Goal: Transaction & Acquisition: Download file/media

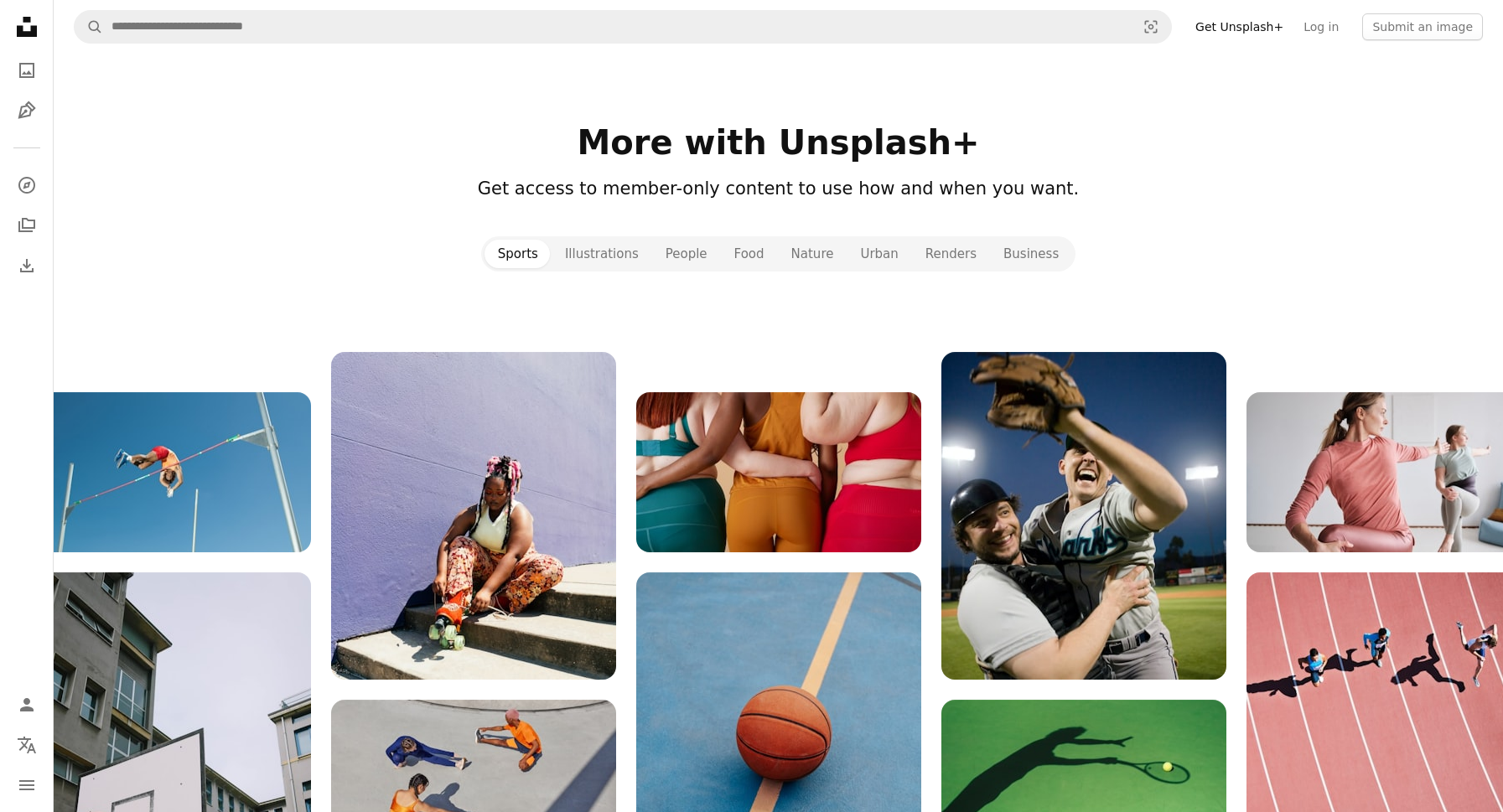
scroll to position [1737, 0]
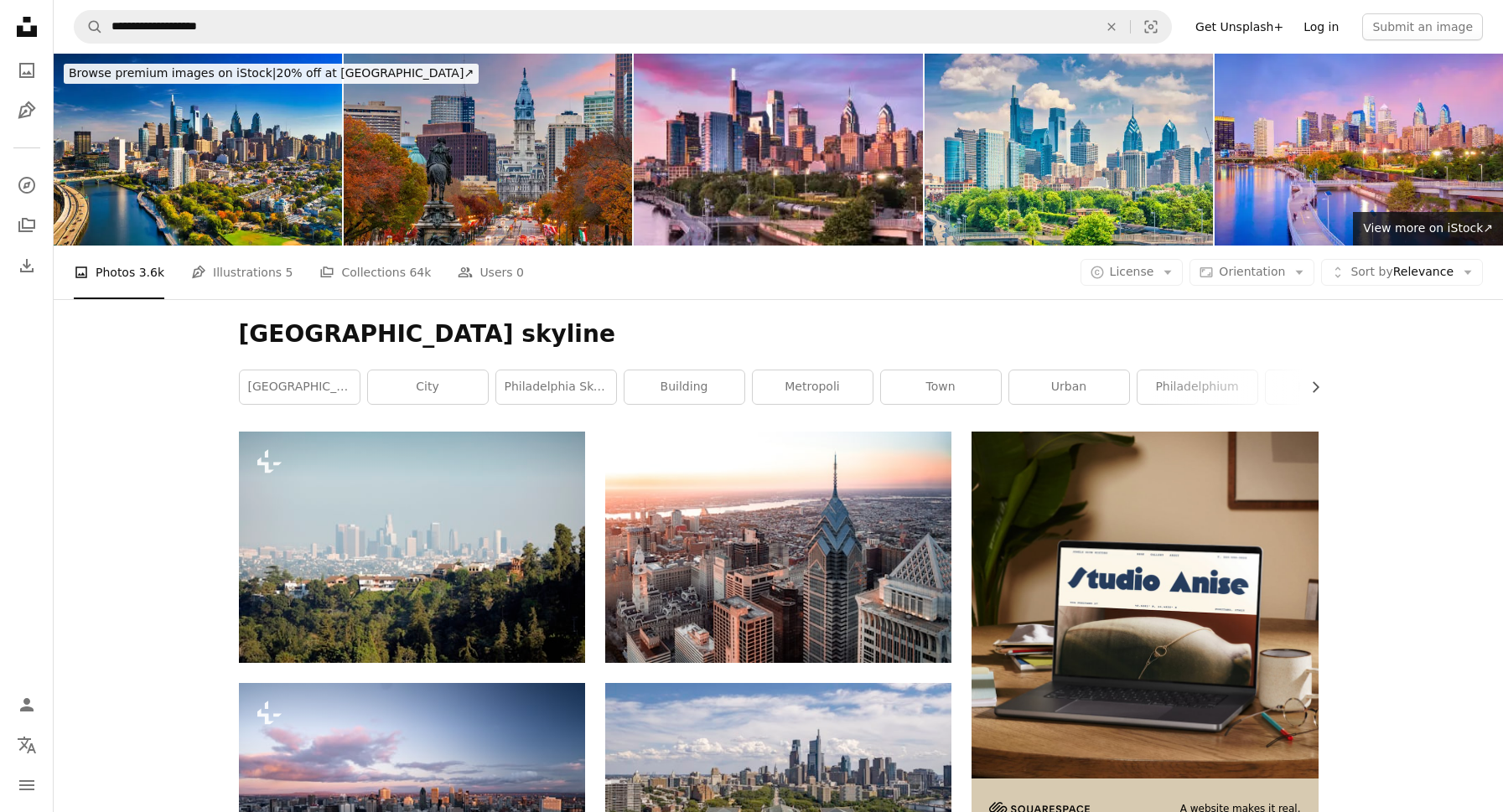
click at [1323, 26] on link "Log in" at bounding box center [1321, 27] width 55 height 27
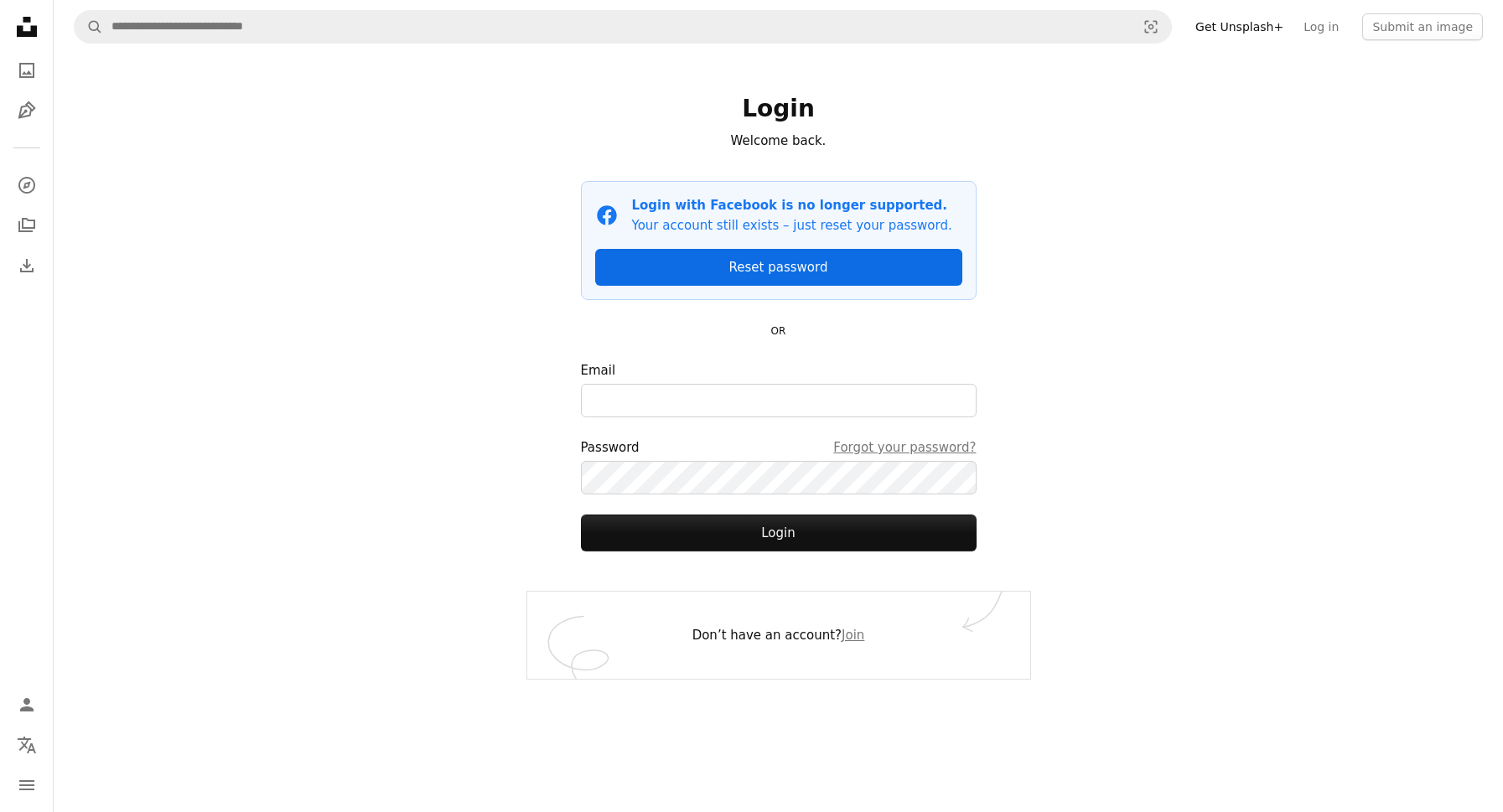
click at [840, 260] on link "Reset password" at bounding box center [779, 268] width 367 height 37
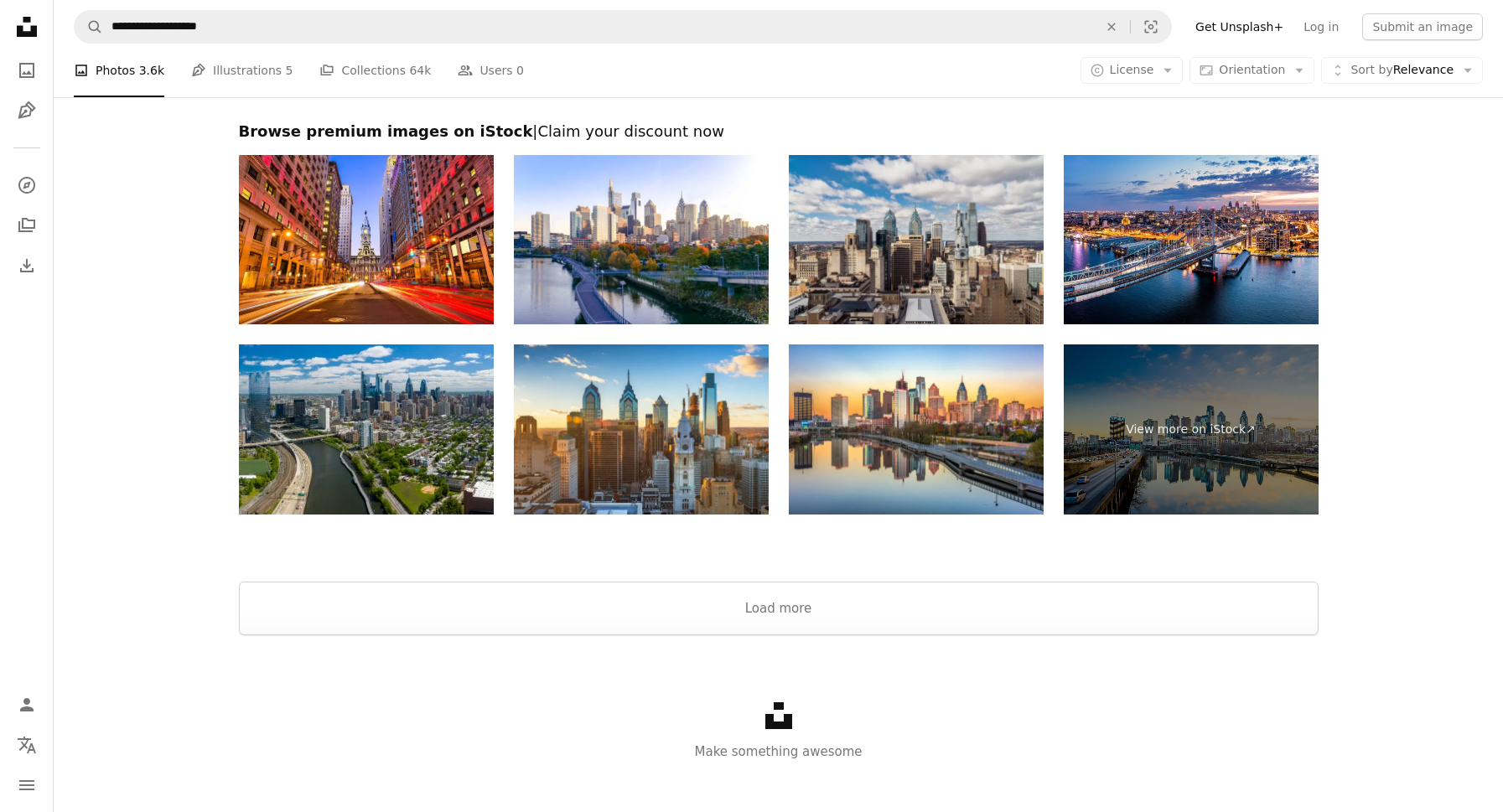
scroll to position [2752, 0]
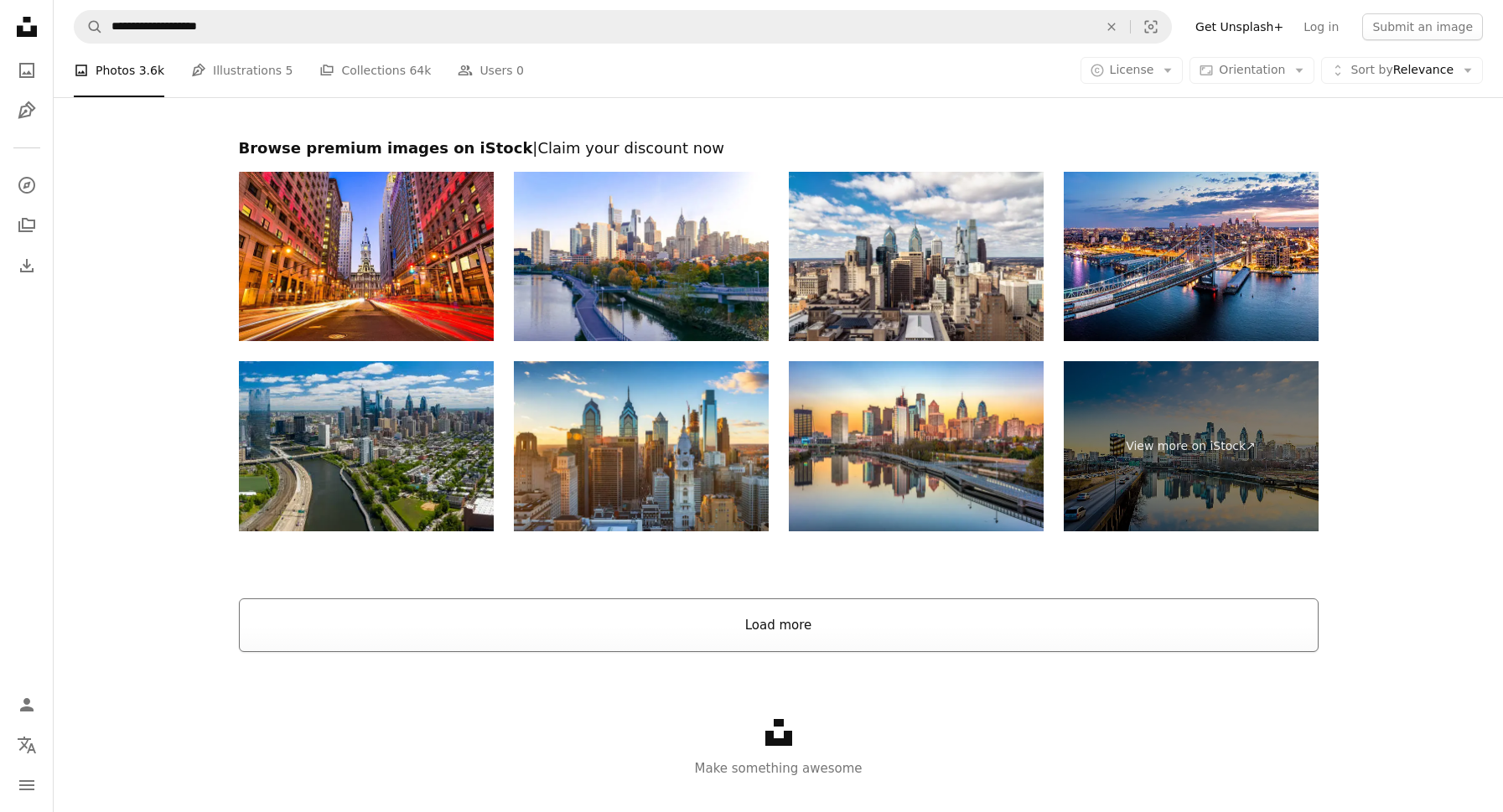
click at [810, 615] on button "Load more" at bounding box center [779, 625] width 1080 height 54
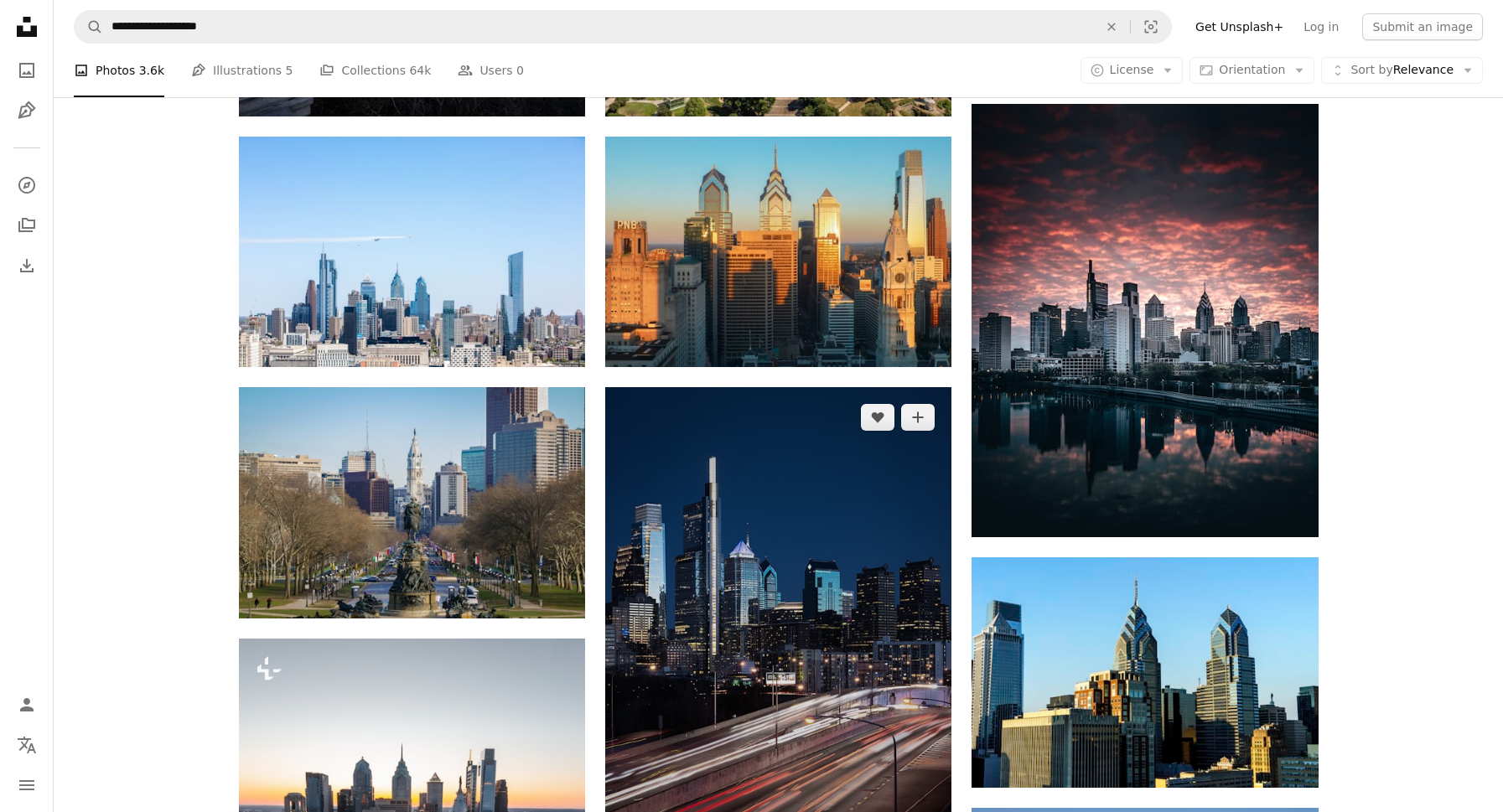
scroll to position [790, 0]
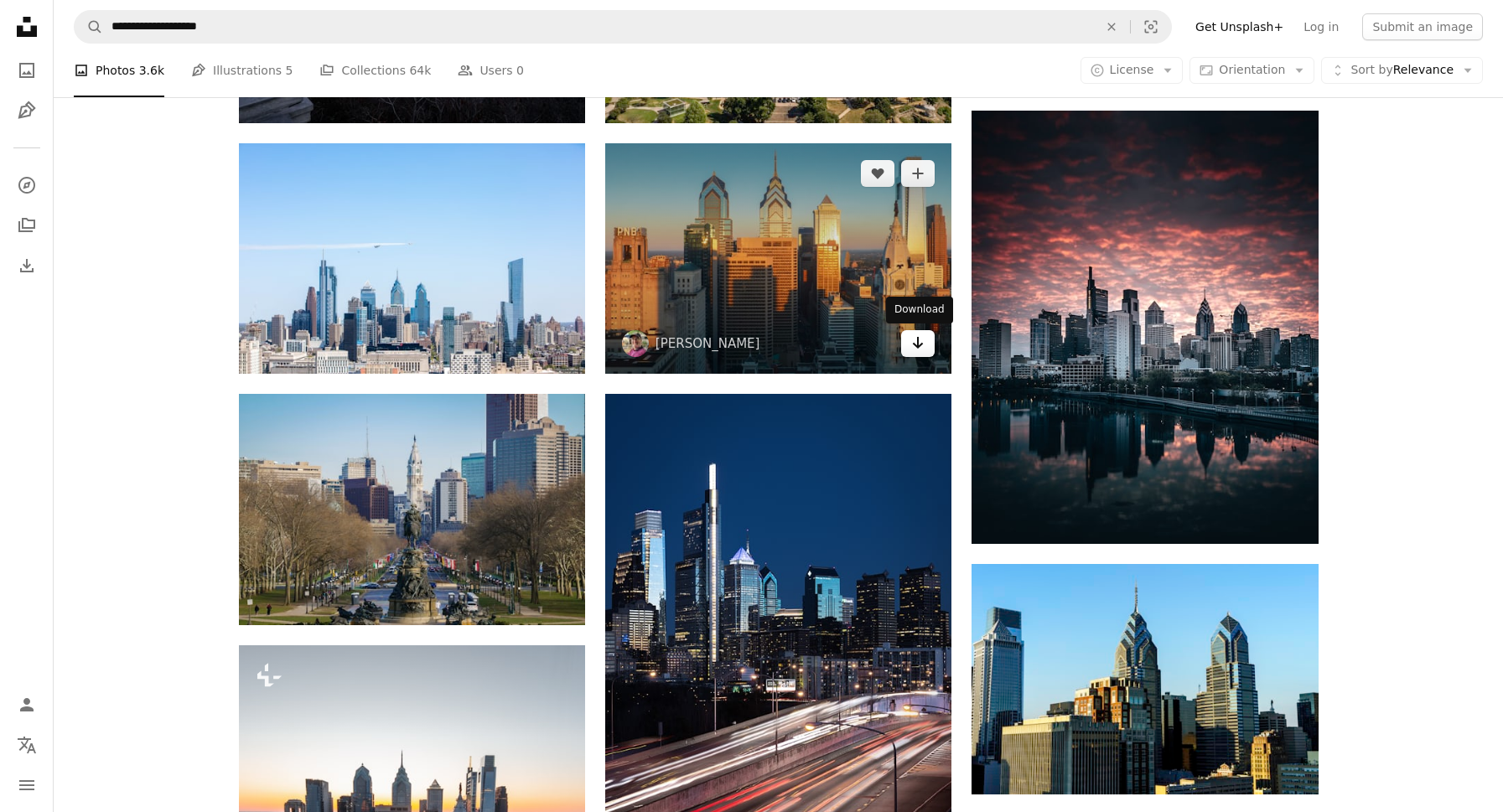
click at [922, 339] on icon "Arrow pointing down" at bounding box center [918, 343] width 14 height 20
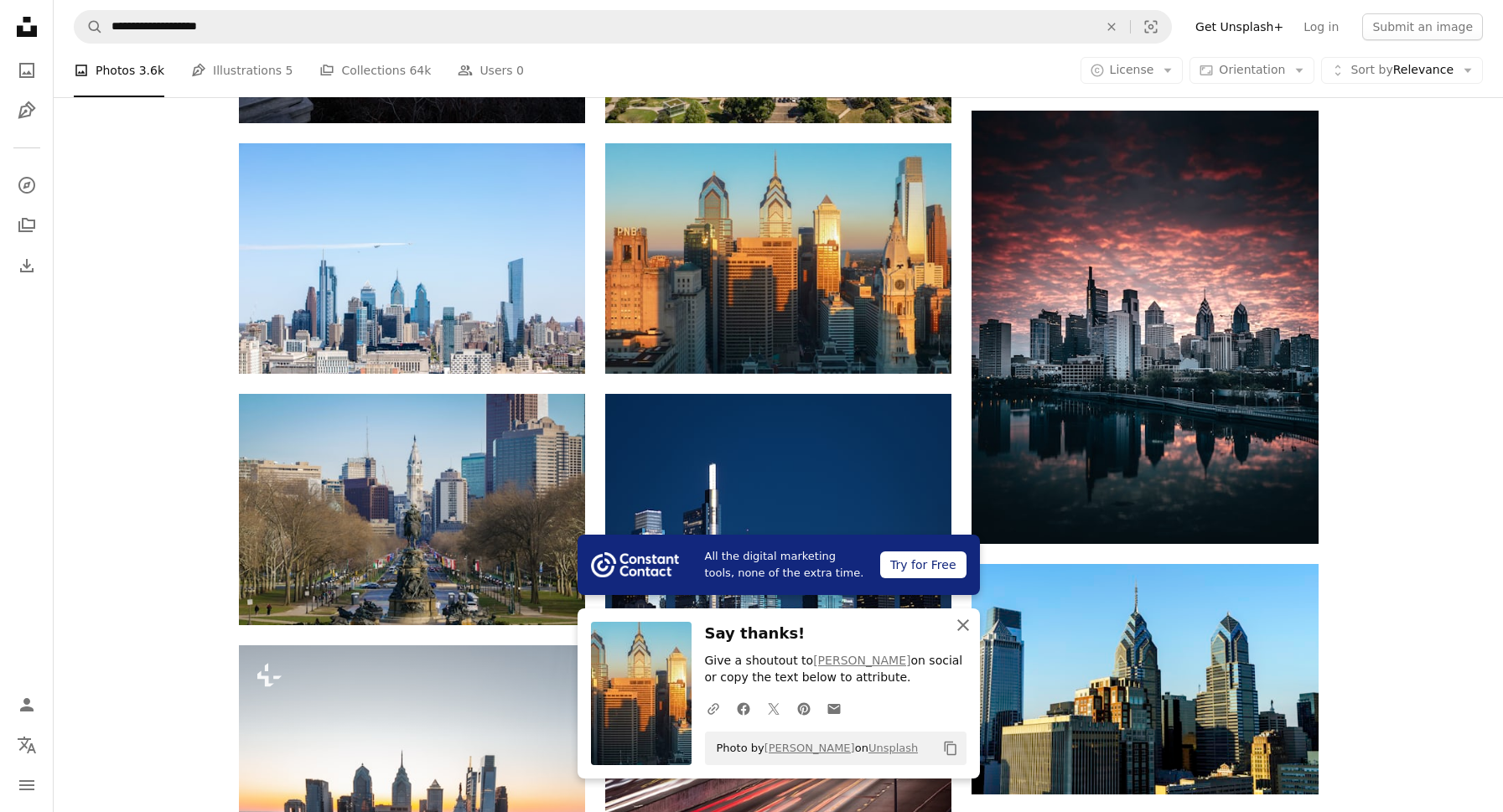
click at [957, 626] on icon "An X shape" at bounding box center [964, 626] width 20 height 20
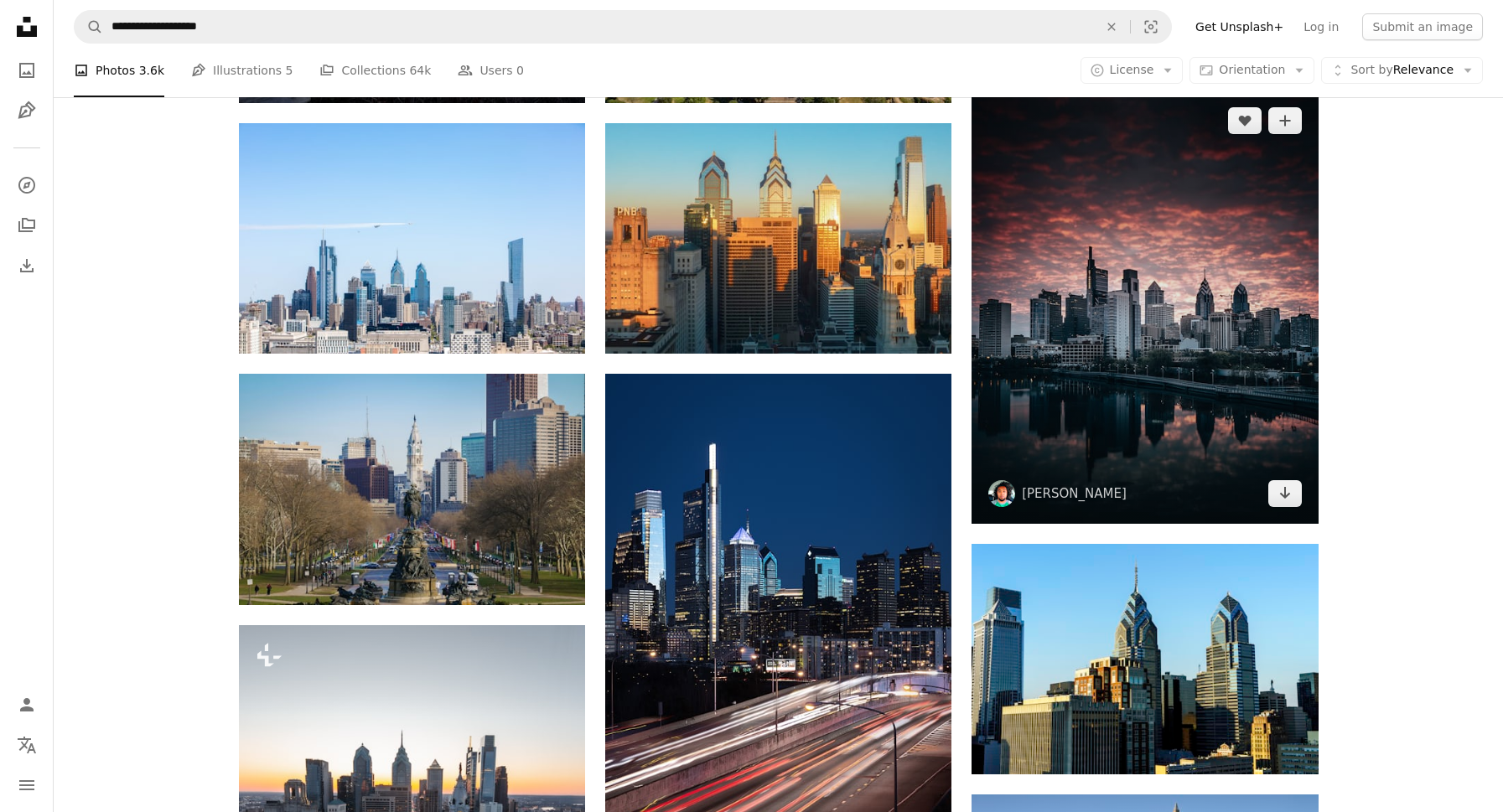
scroll to position [814, 0]
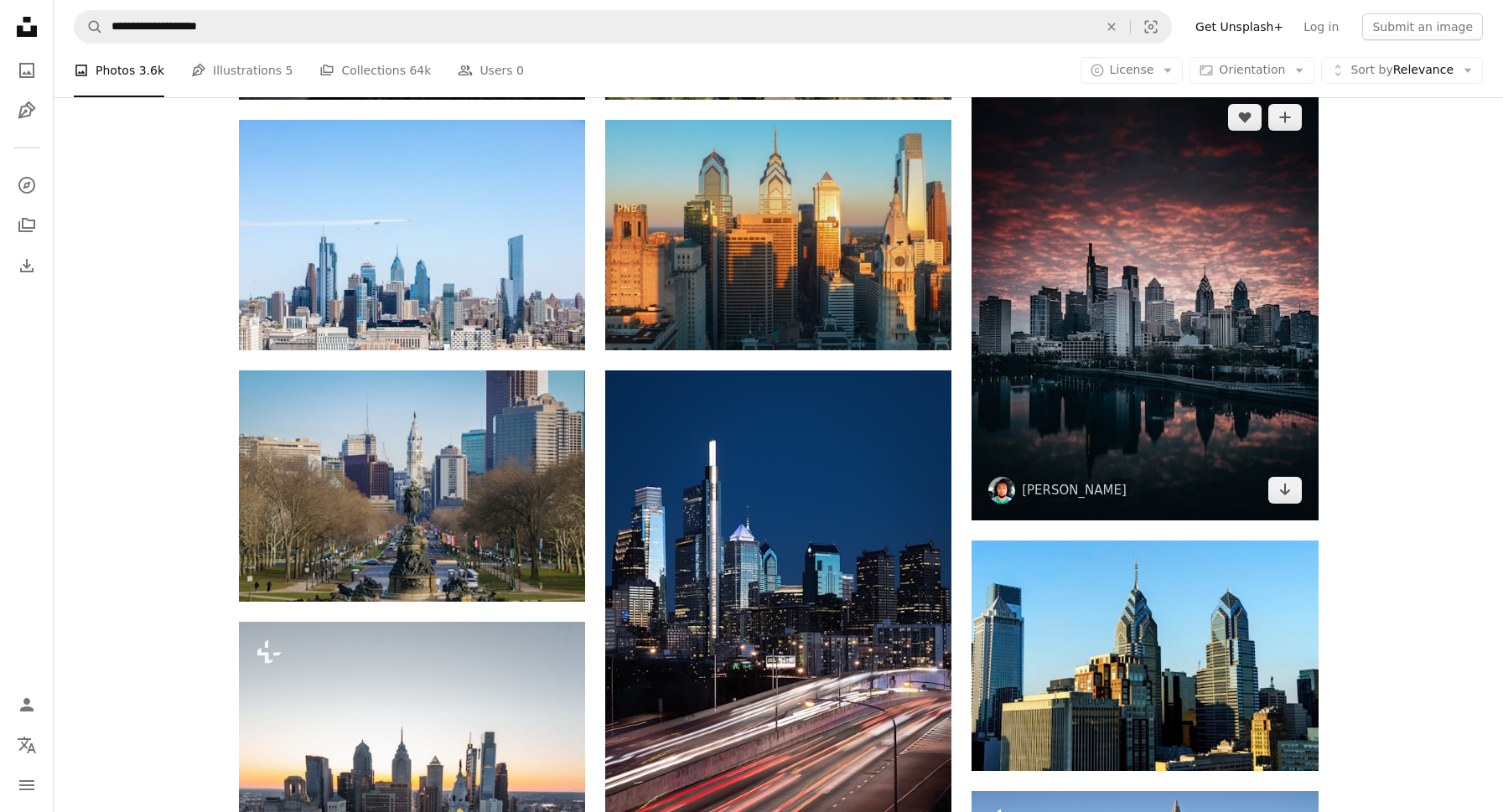
click at [1180, 363] on img at bounding box center [1144, 303] width 346 height 433
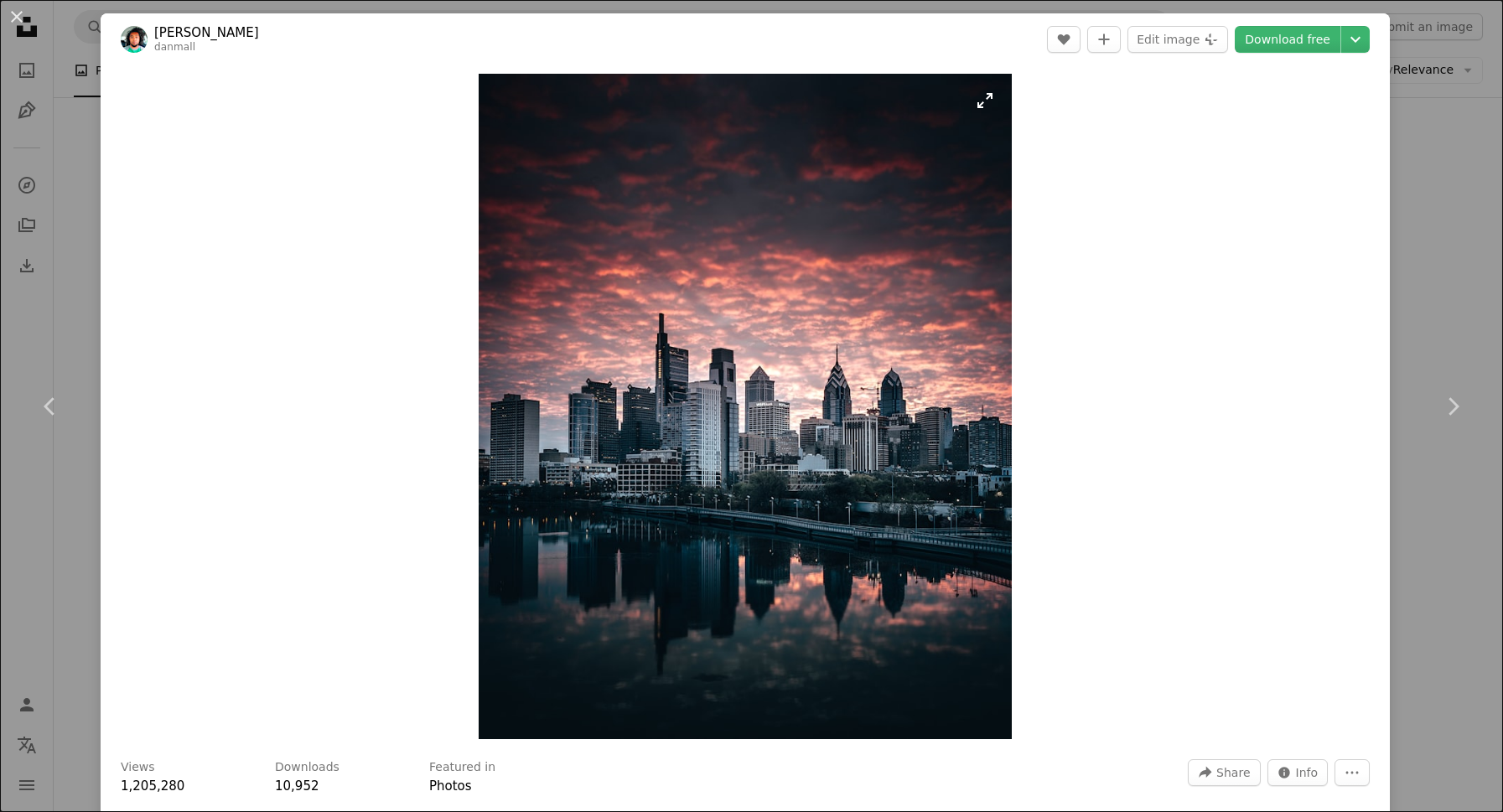
click at [993, 99] on img "Zoom in on this image" at bounding box center [745, 406] width 533 height 665
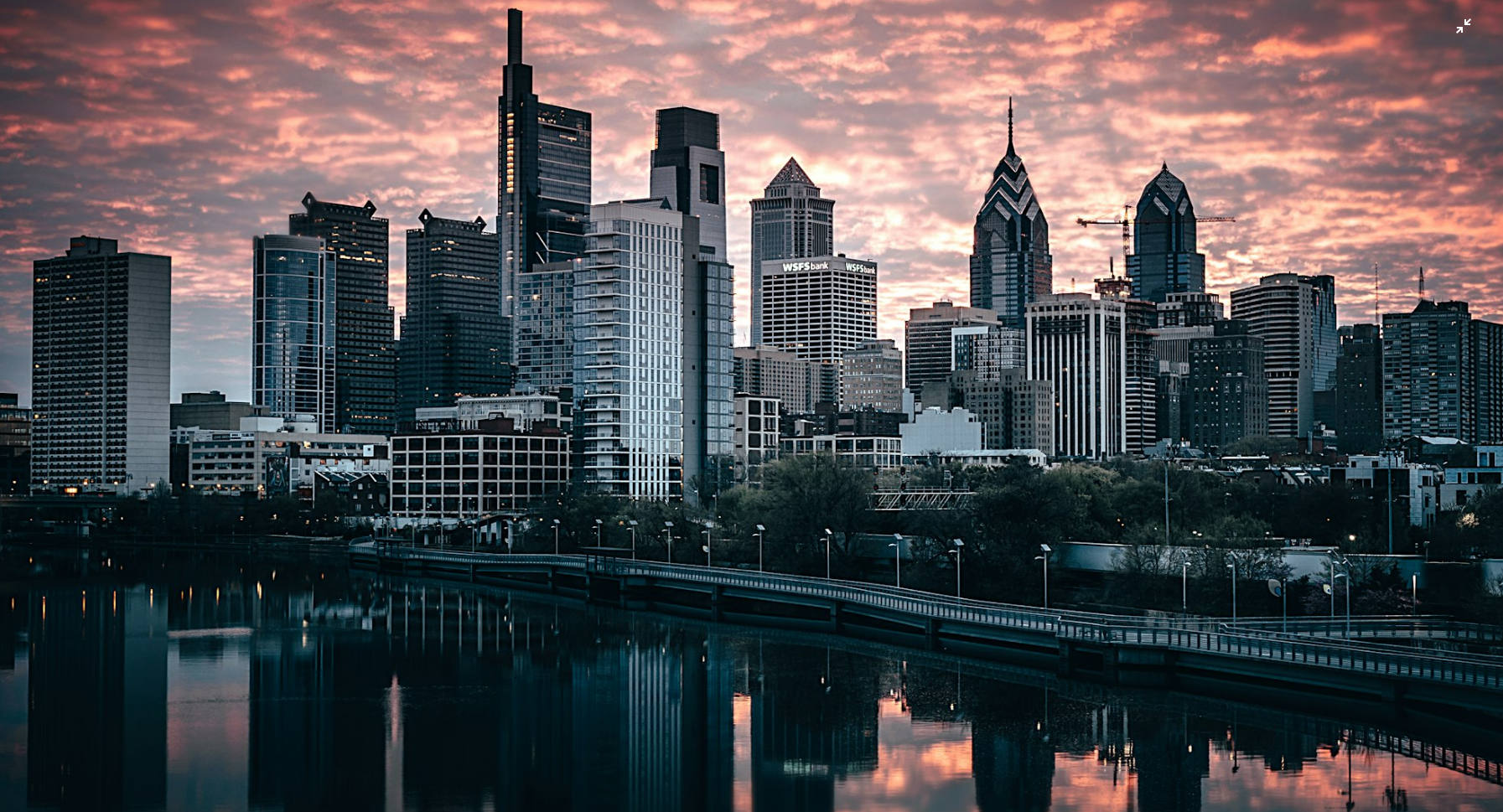
scroll to position [655, 0]
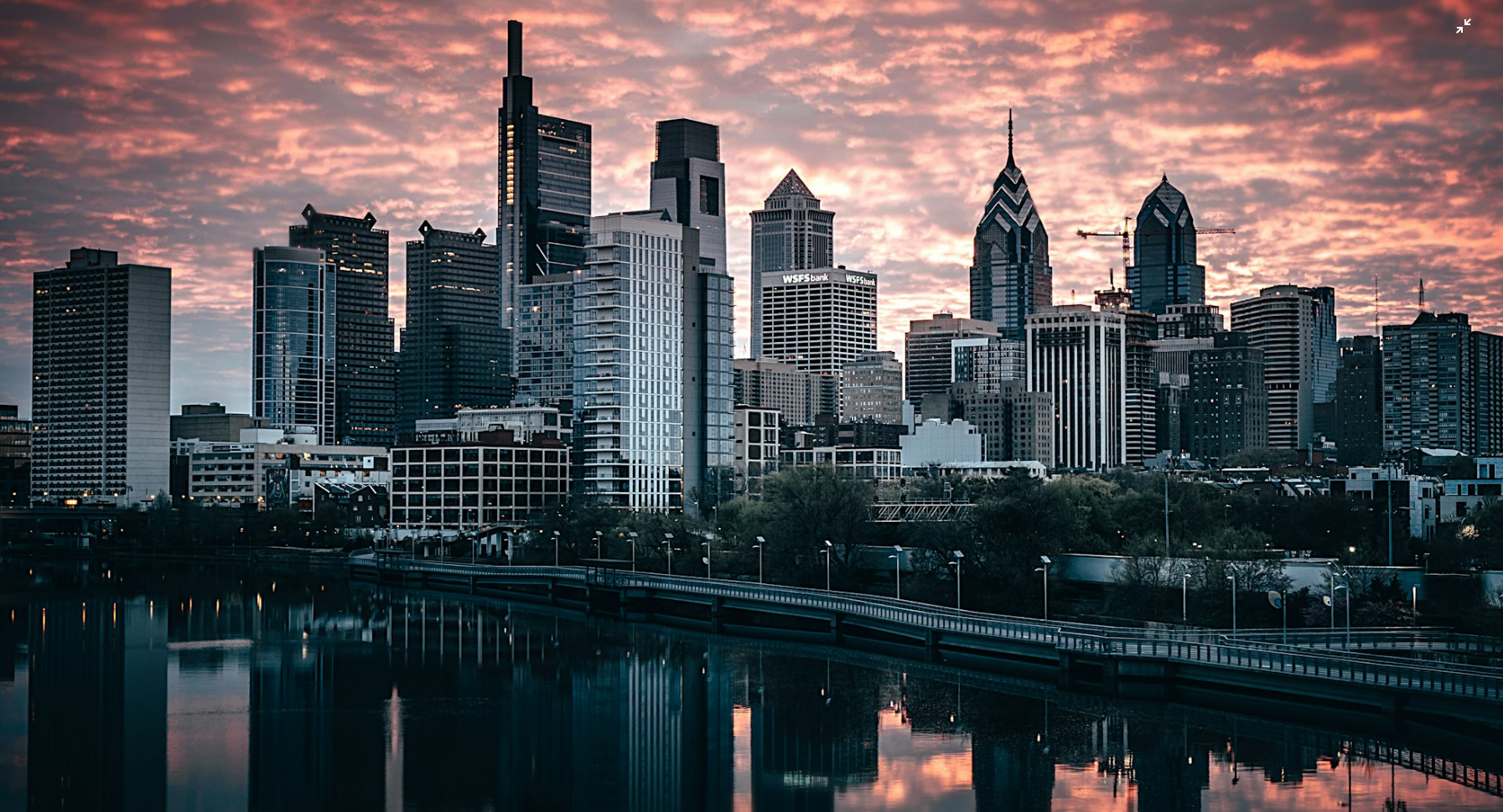
click at [1458, 28] on img "Zoom out on this image" at bounding box center [752, 284] width 1505 height 1881
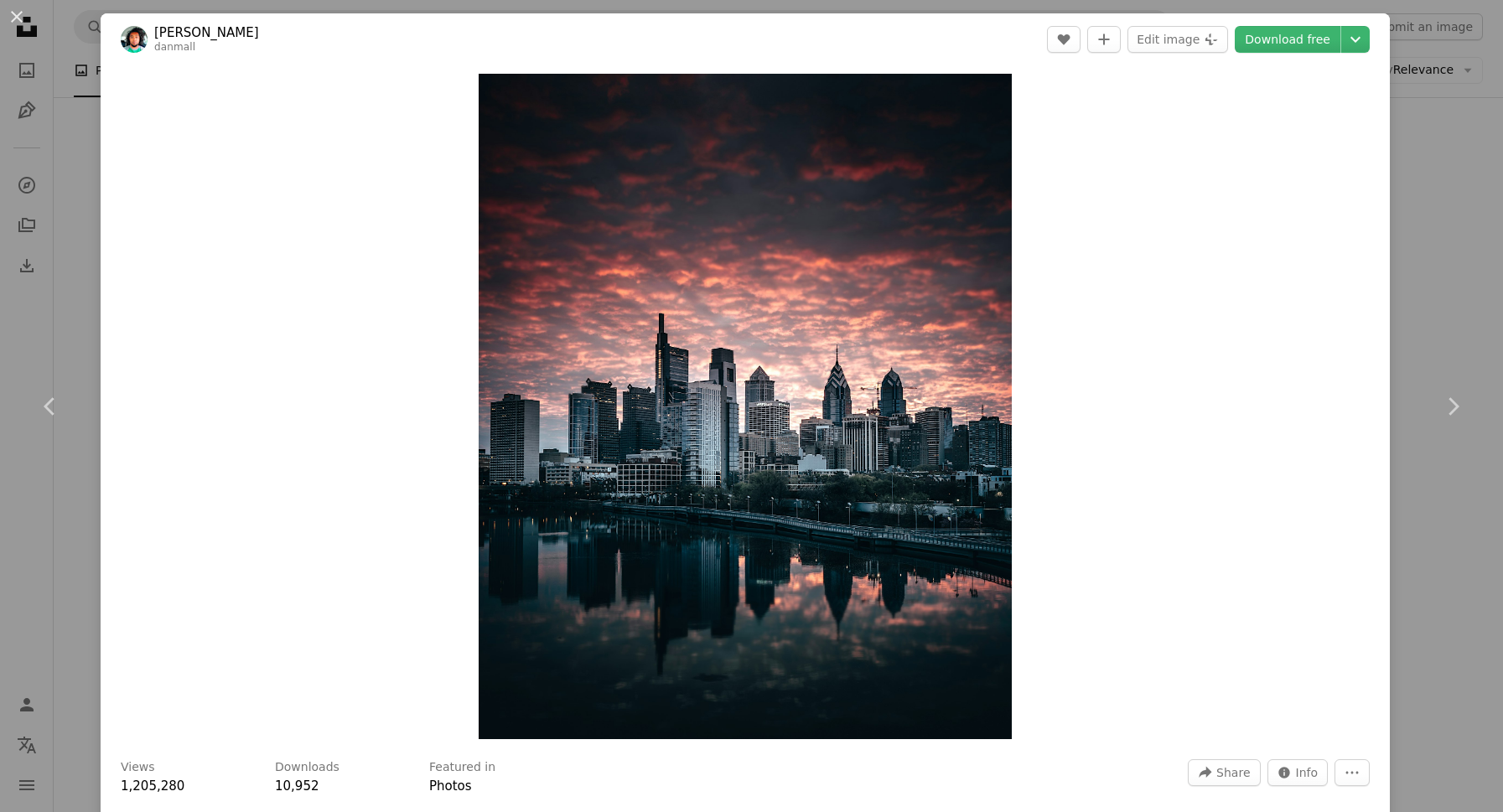
scroll to position [0, 0]
click at [1320, 40] on link "Download free" at bounding box center [1288, 39] width 105 height 27
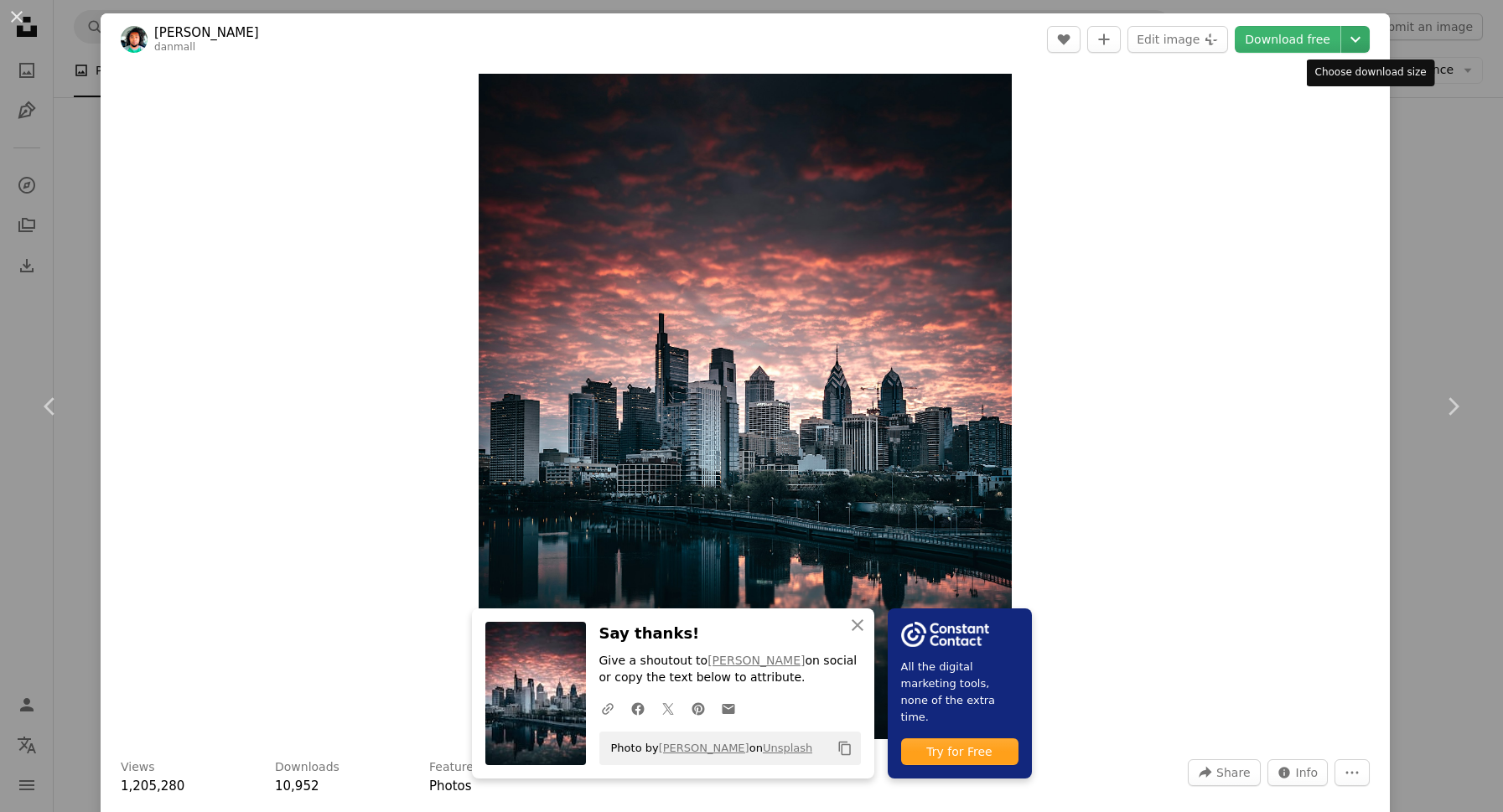
click at [1367, 33] on icon "Chevron down" at bounding box center [1355, 40] width 27 height 20
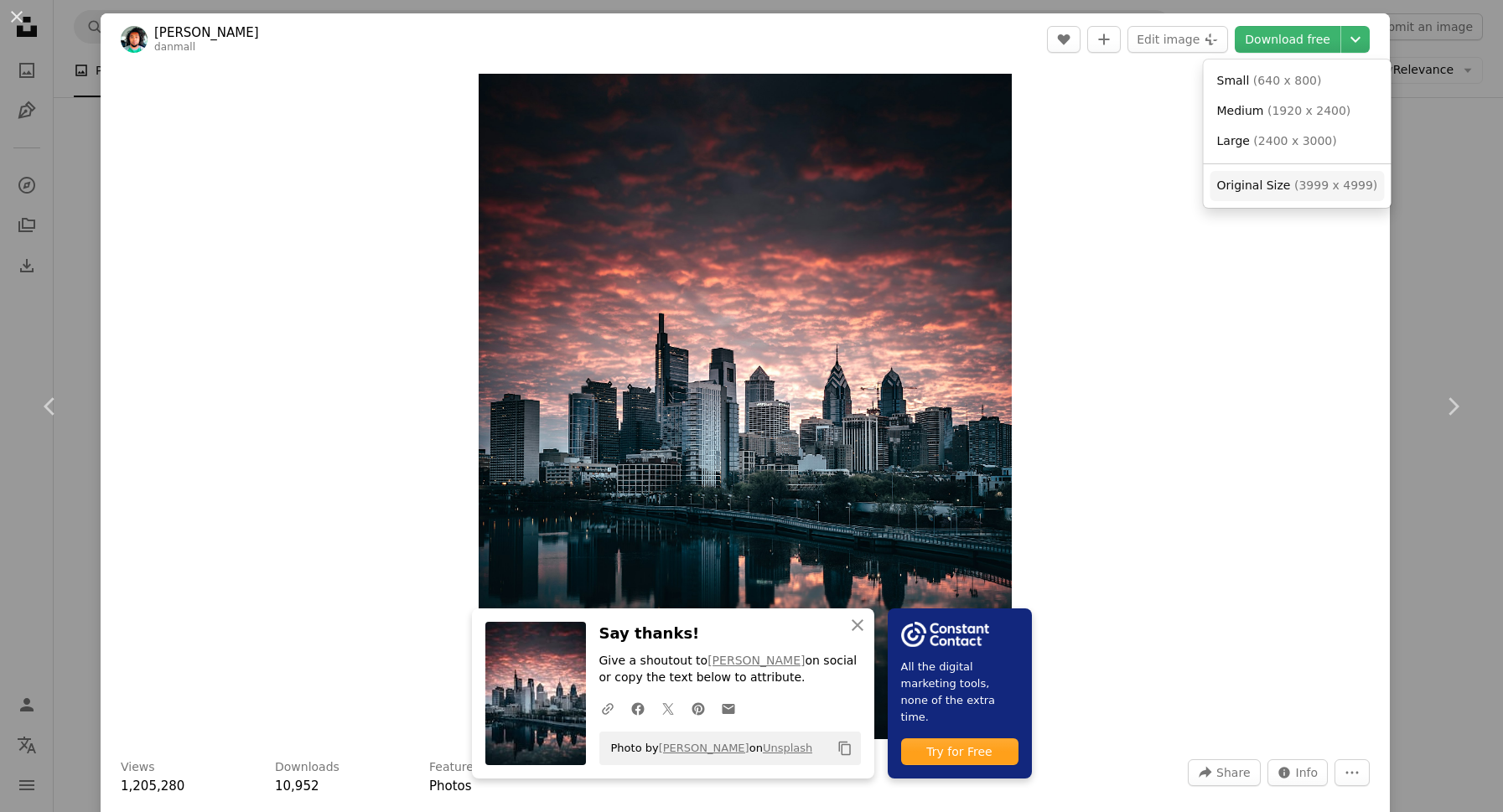
click at [1337, 182] on span "( 3999 x 4999 )" at bounding box center [1336, 185] width 83 height 14
click at [1439, 208] on div "An X shape Chevron left Chevron right An X shape Close Say thanks! Give a shout…" at bounding box center [752, 406] width 1503 height 812
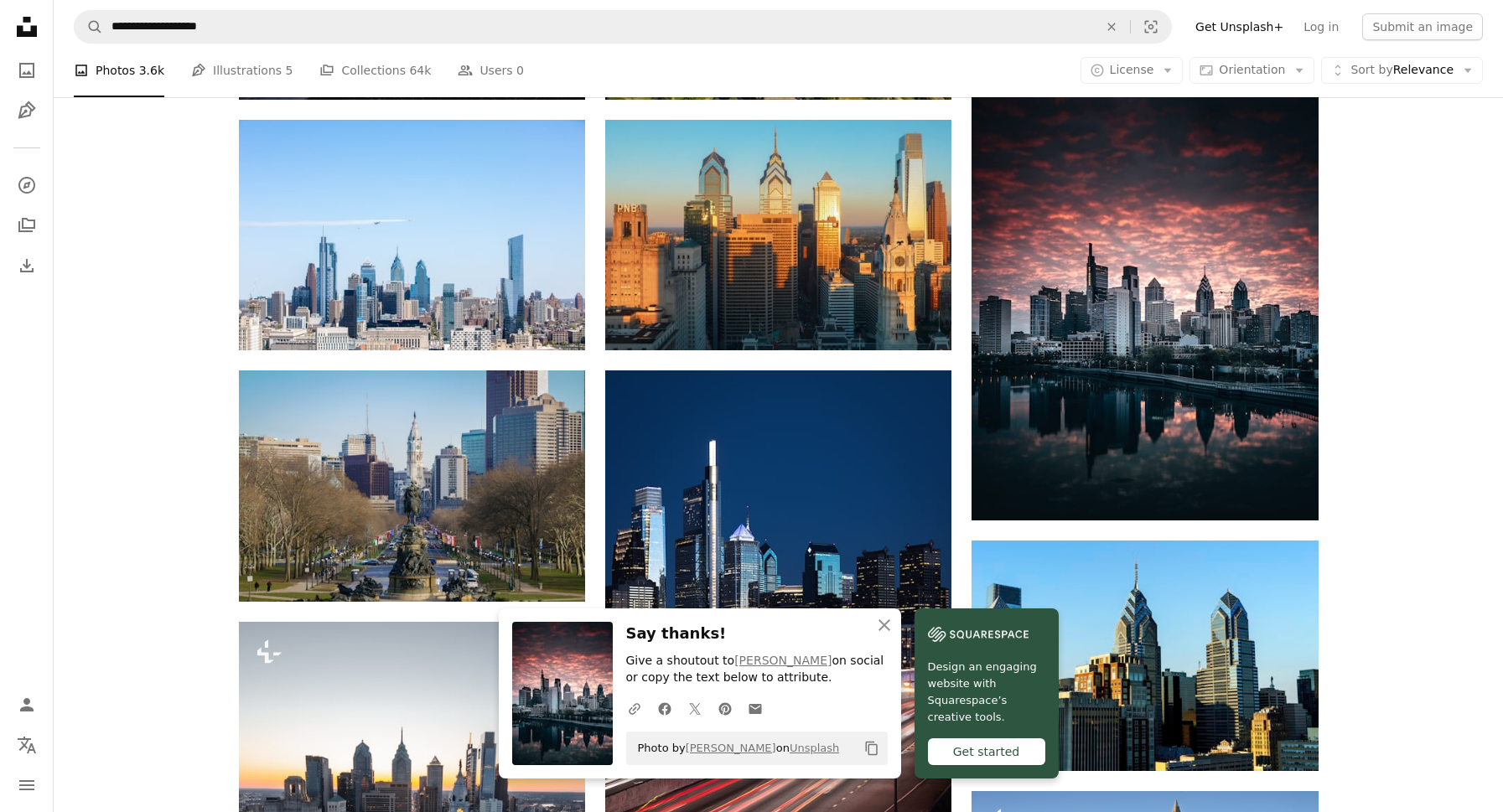
scroll to position [813, 0]
